Goal: Complete application form

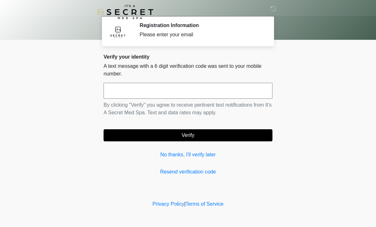
click at [203, 83] on input "text" at bounding box center [188, 91] width 169 height 16
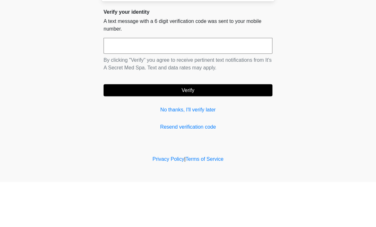
click at [150, 83] on input "text" at bounding box center [188, 91] width 169 height 16
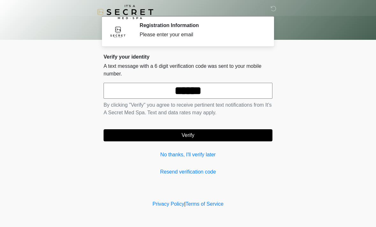
type input "******"
click at [217, 133] on button "Verify" at bounding box center [188, 135] width 169 height 12
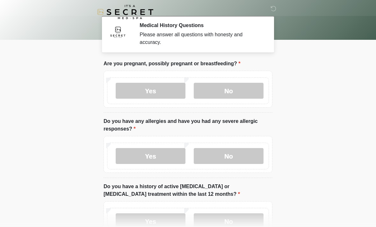
click at [242, 90] on label "No" at bounding box center [229, 91] width 70 height 16
click at [248, 160] on label "No" at bounding box center [229, 156] width 70 height 16
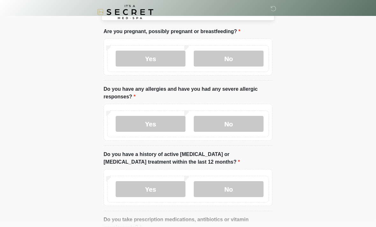
click at [233, 192] on label "No" at bounding box center [229, 189] width 70 height 16
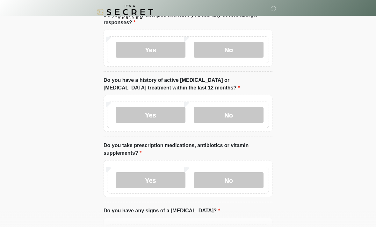
click at [234, 180] on label "No" at bounding box center [229, 180] width 70 height 16
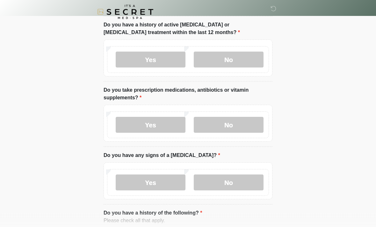
click at [239, 177] on label "No" at bounding box center [229, 183] width 70 height 16
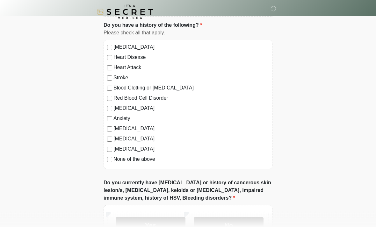
scroll to position [350, 0]
click at [134, 161] on label "None of the above" at bounding box center [190, 159] width 155 height 8
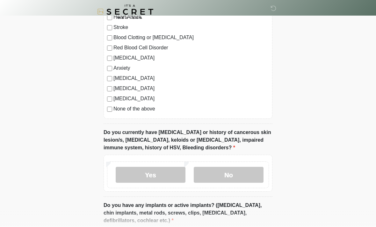
click at [243, 175] on label "No" at bounding box center [229, 175] width 70 height 16
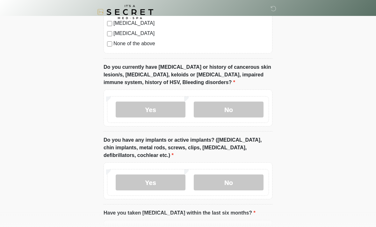
click at [238, 182] on label "No" at bounding box center [229, 183] width 70 height 16
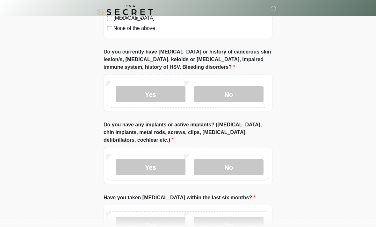
scroll to position [530, 0]
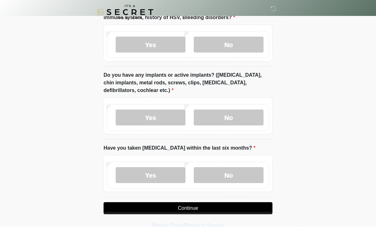
click at [241, 175] on label "No" at bounding box center [229, 175] width 70 height 16
click at [221, 209] on button "Continue" at bounding box center [188, 208] width 169 height 12
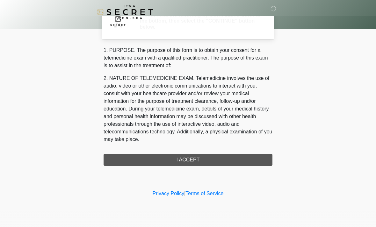
scroll to position [0, 0]
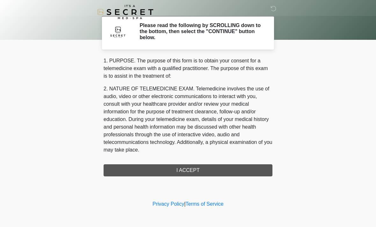
click at [227, 167] on div "1. PURPOSE. The purpose of this form is to obtain your consent for a telemedici…" at bounding box center [188, 116] width 169 height 119
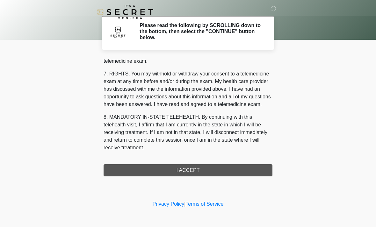
scroll to position [270, 0]
click at [185, 177] on div "‎ ‎ Please read the following by SCROLLING down to the bottom, then select the …" at bounding box center [187, 99] width 191 height 186
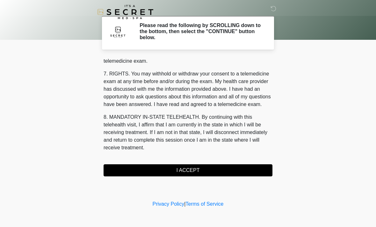
click at [187, 175] on button "I ACCEPT" at bounding box center [188, 170] width 169 height 12
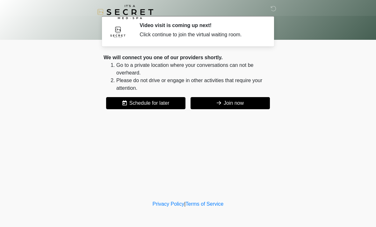
click at [237, 105] on button "Join now" at bounding box center [230, 103] width 79 height 12
